Goal: Information Seeking & Learning: Learn about a topic

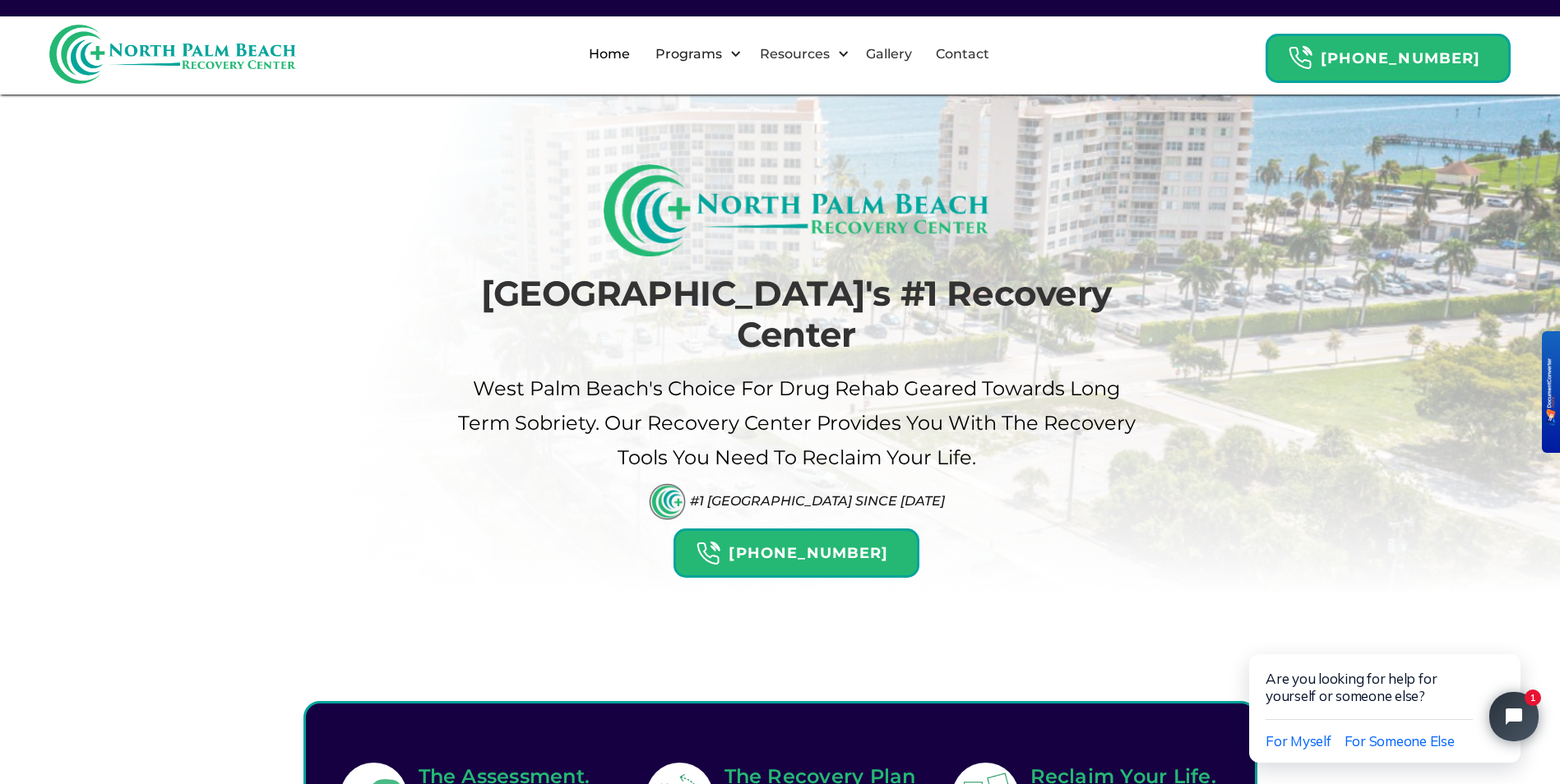
drag, startPoint x: 14, startPoint y: 539, endPoint x: 69, endPoint y: 443, distance: 110.6
click at [69, 443] on div "[GEOGRAPHIC_DATA]'s #1 Recovery Center [GEOGRAPHIC_DATA]'s Choice For drug Reha…" at bounding box center [780, 363] width 1560 height 725
click at [919, 48] on link "Gallery" at bounding box center [889, 54] width 66 height 53
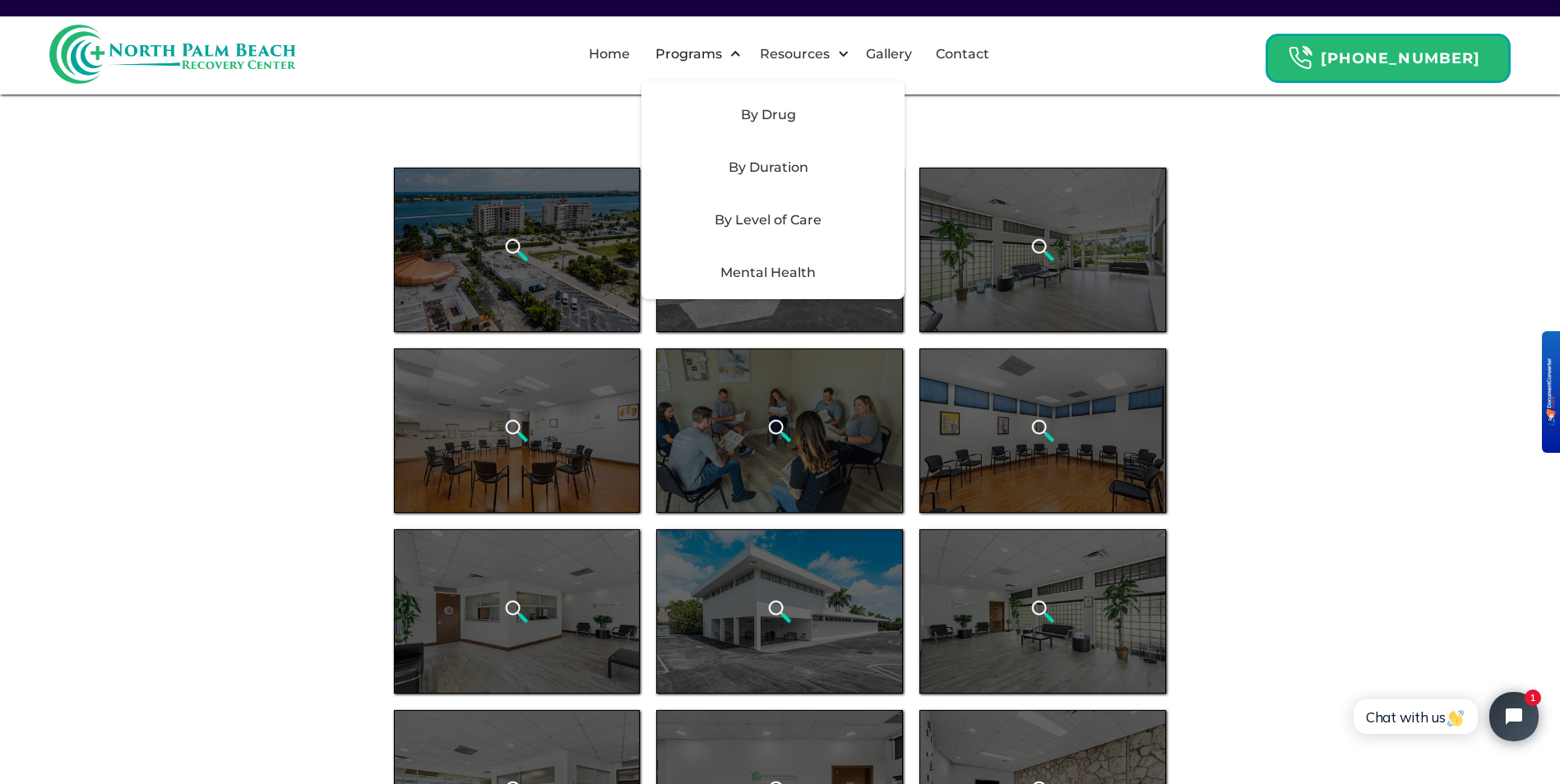
click at [783, 220] on div "By Level of Care" at bounding box center [768, 221] width 234 height 20
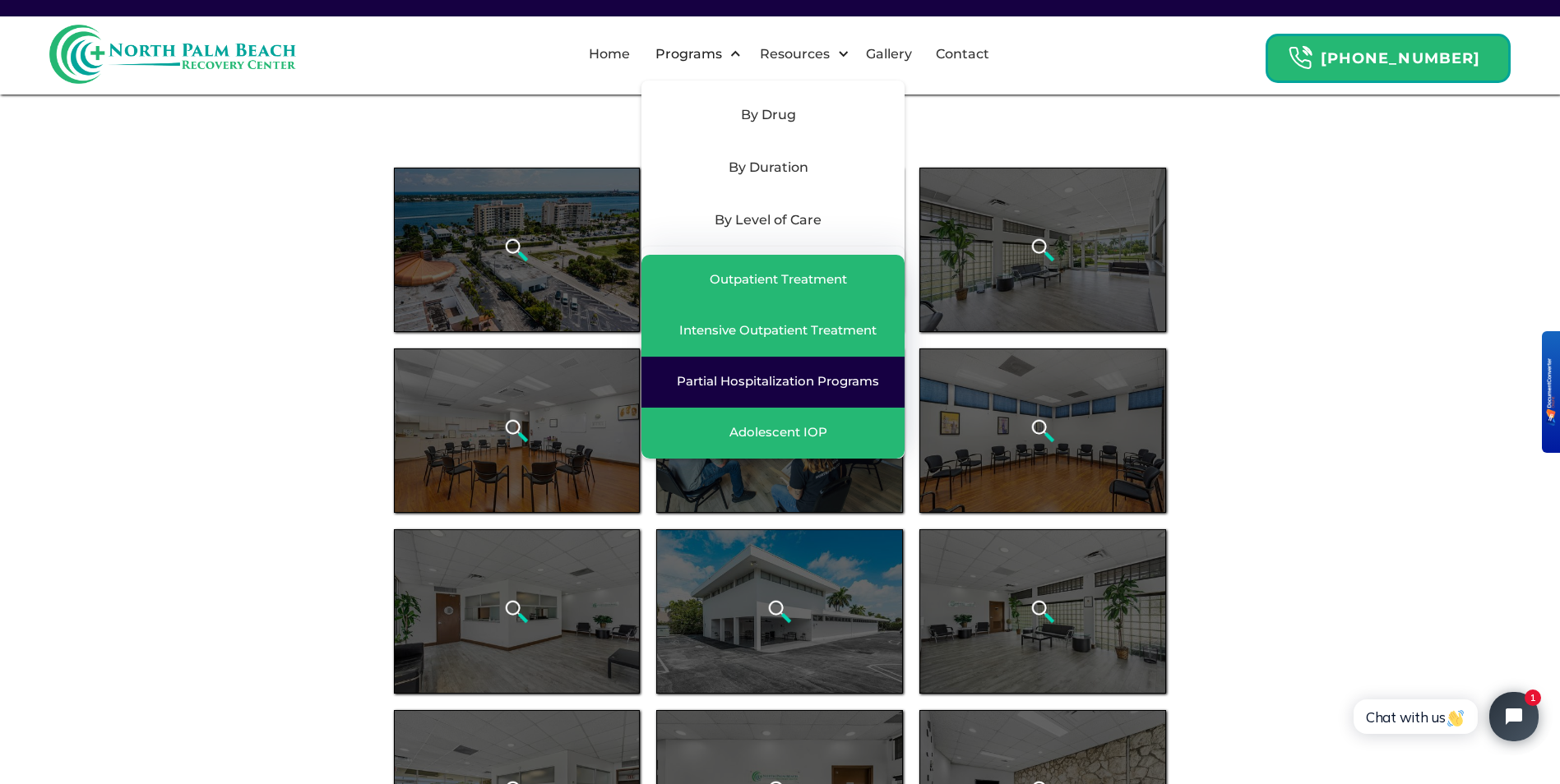
click at [778, 375] on div "Partial Hospitalization Programs" at bounding box center [778, 381] width 202 height 17
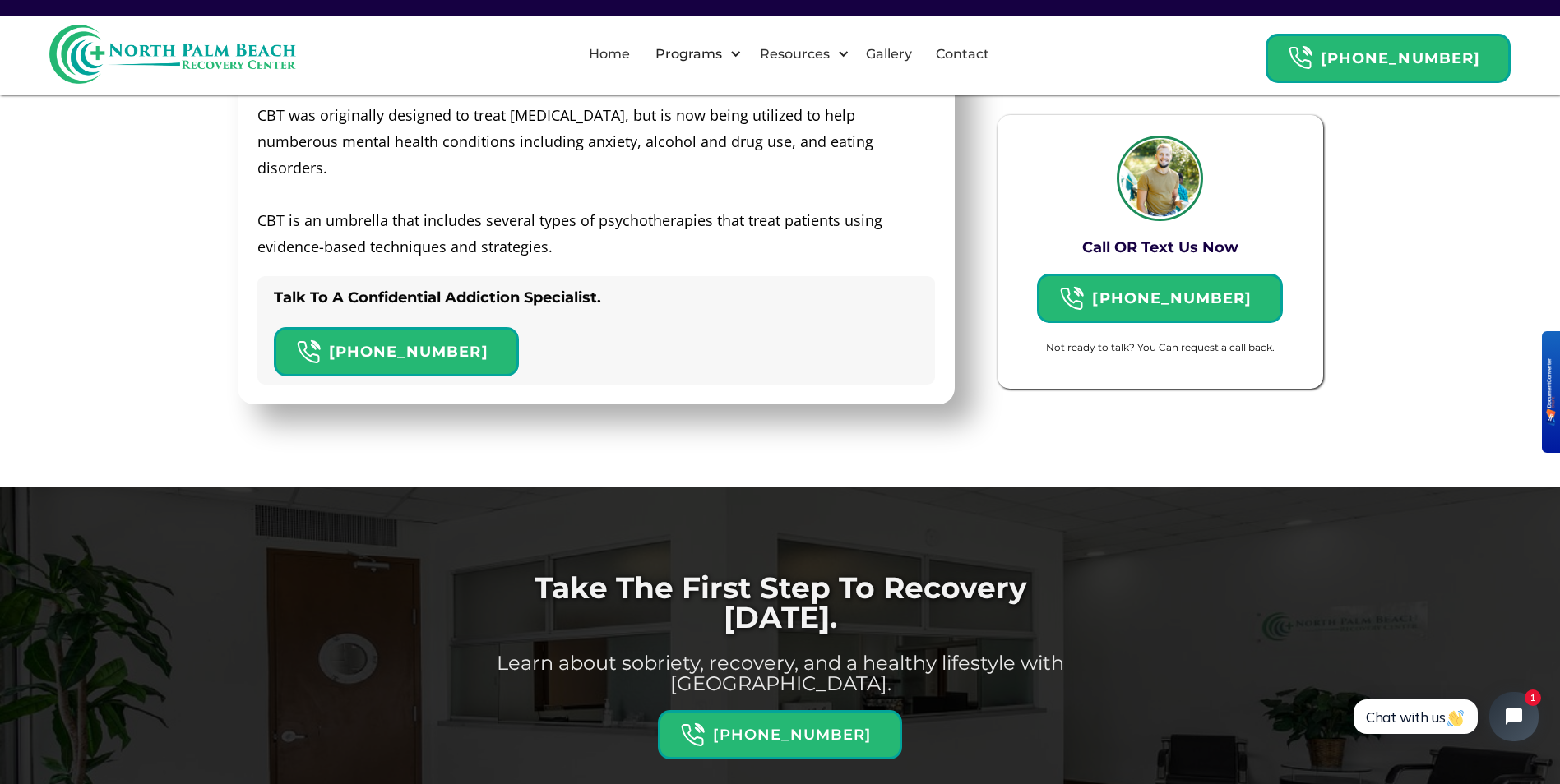
scroll to position [4848, 0]
